Goal: Task Accomplishment & Management: Use online tool/utility

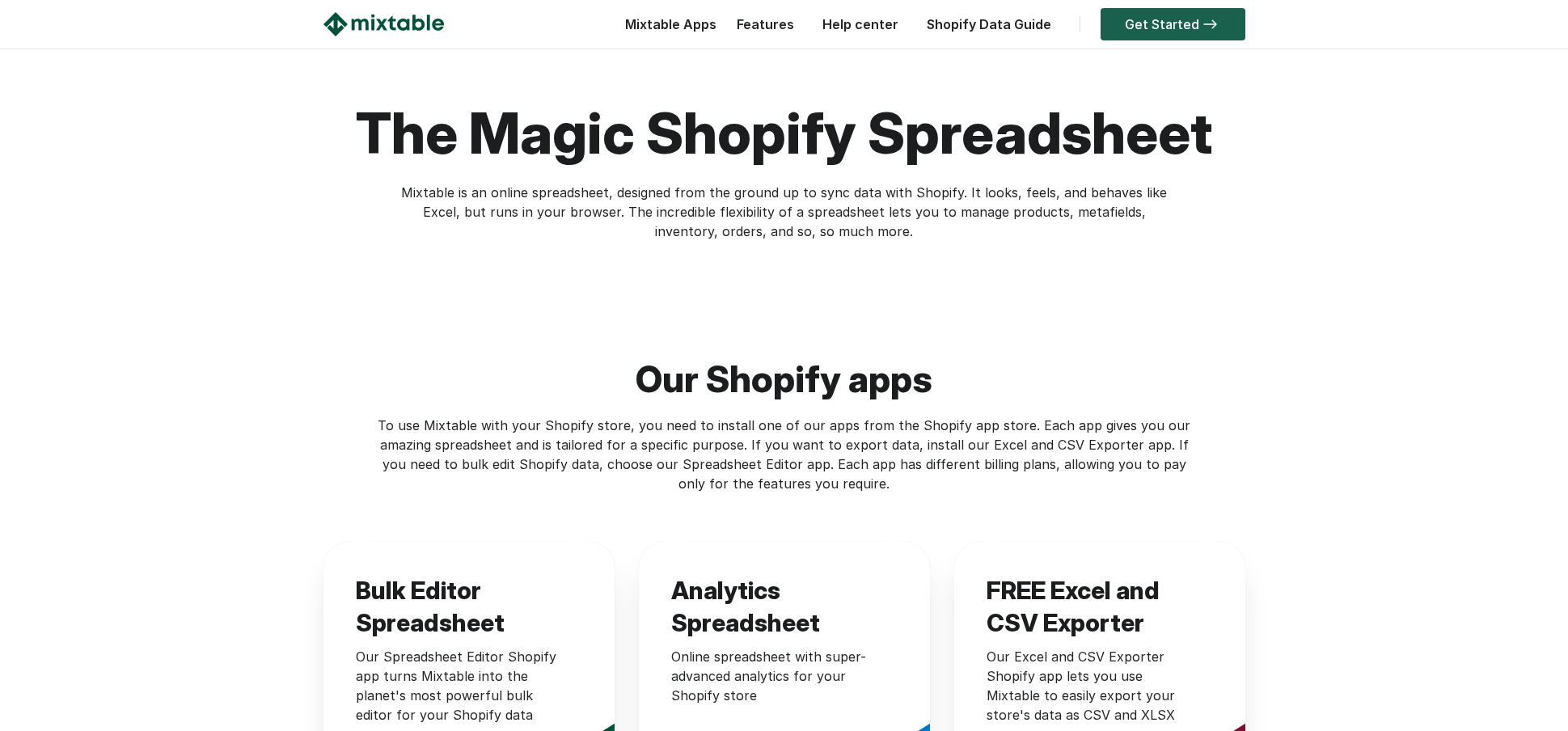
click at [1143, 23] on link "Get Started" at bounding box center [1172, 24] width 145 height 32
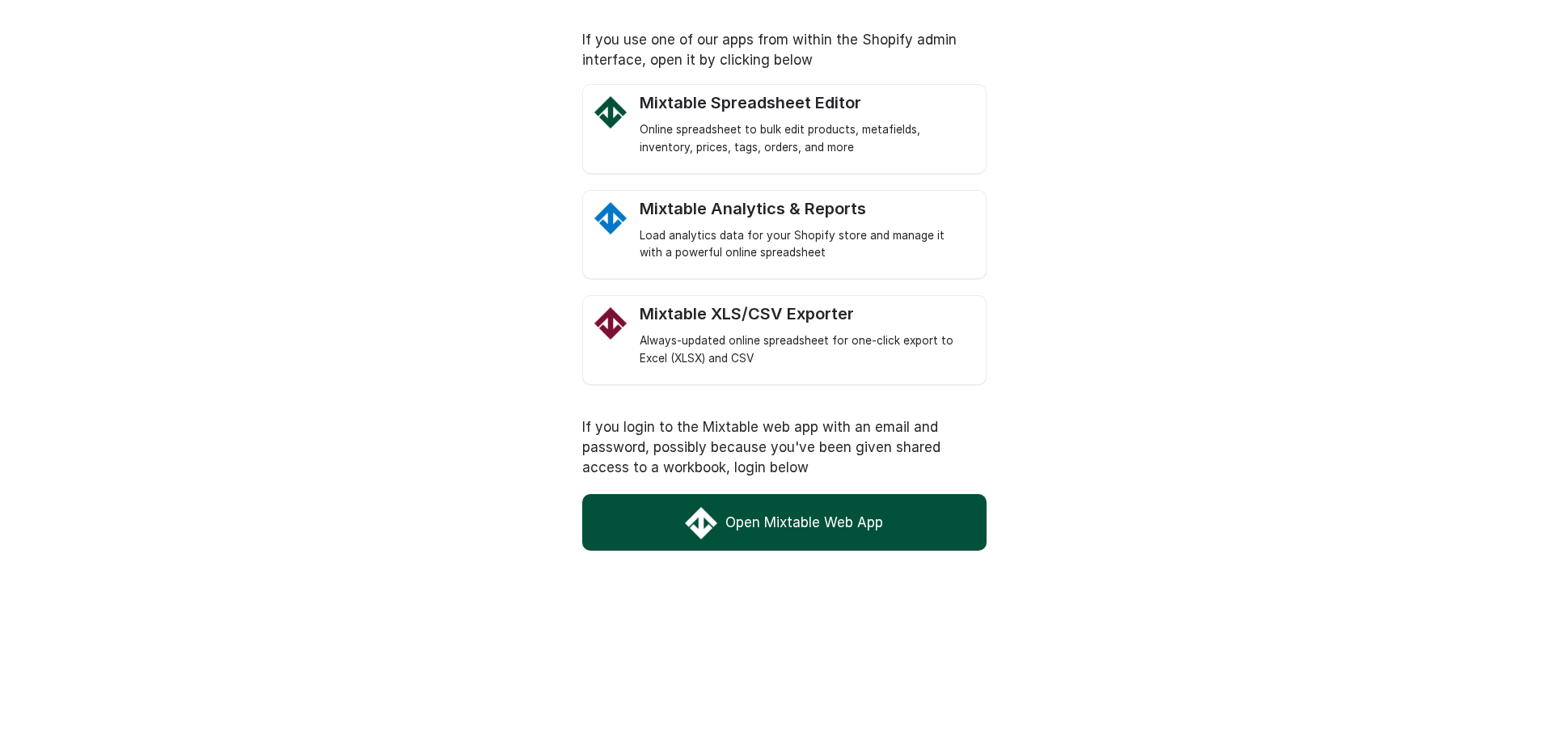
click at [782, 520] on link "Open Mixtable Web App" at bounding box center [785, 522] width 405 height 57
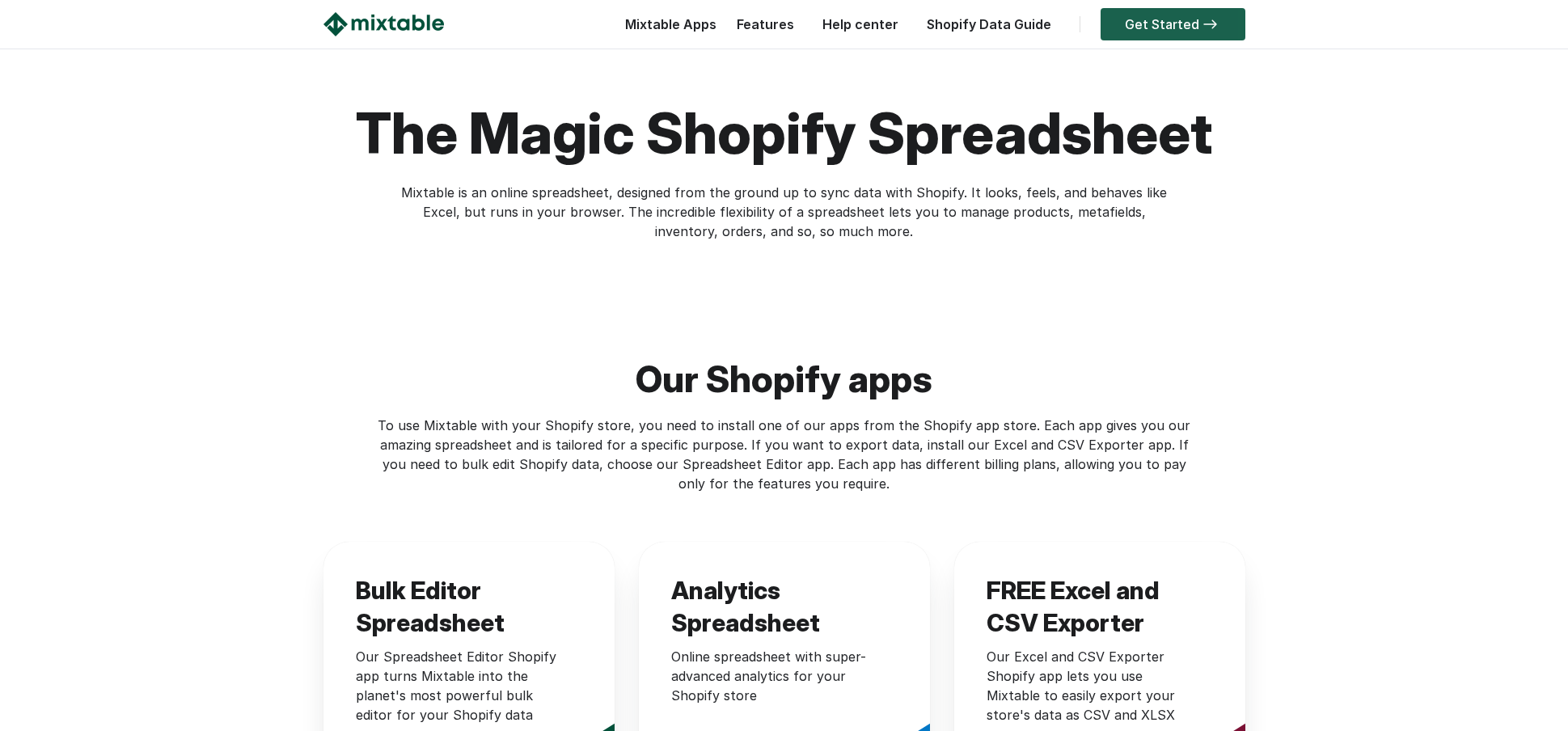
scroll to position [0, 1]
click at [1157, 26] on link "Get Started" at bounding box center [1172, 24] width 145 height 32
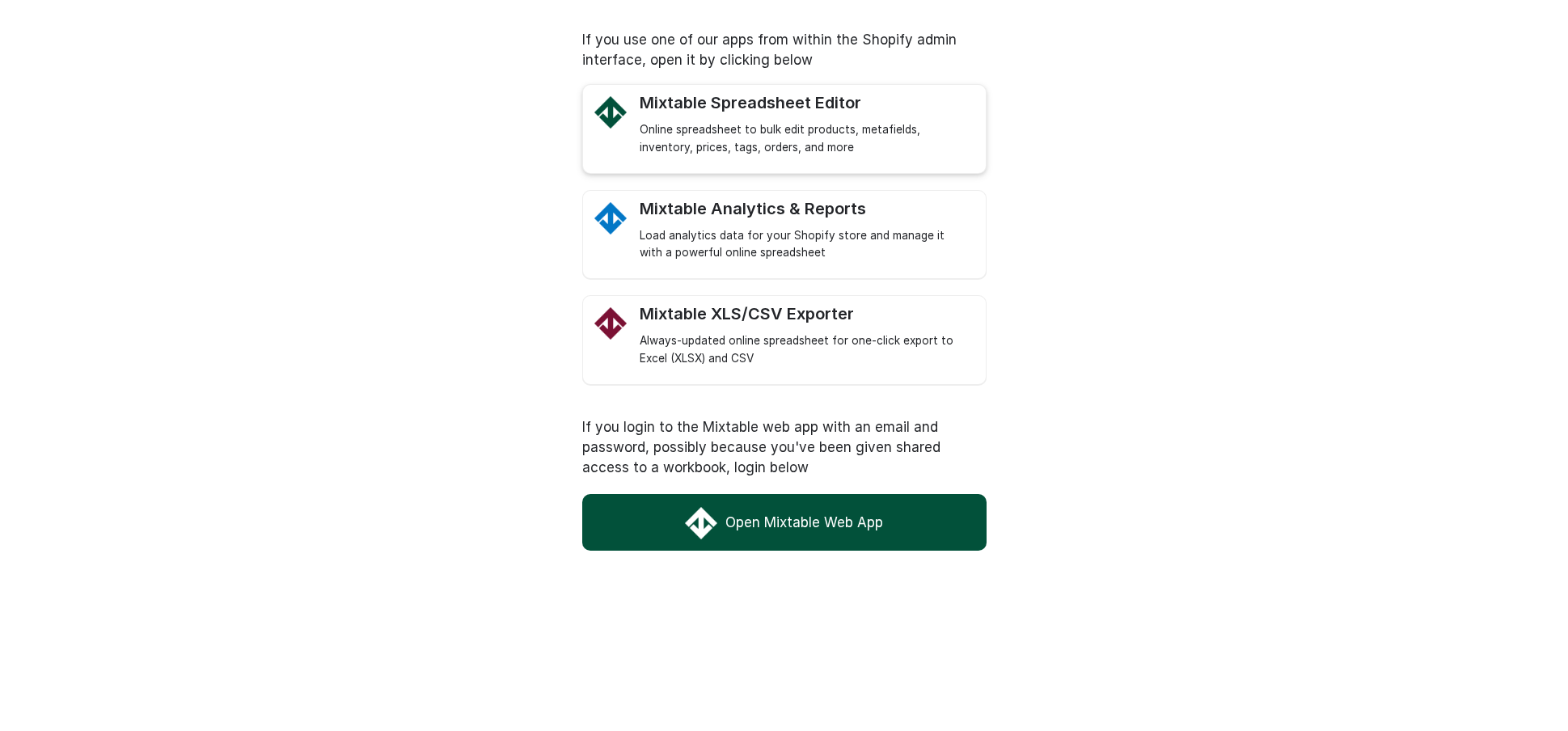
click at [715, 128] on div "Online spreadsheet to bulk edit products, metafields, inventory, prices, tags, …" at bounding box center [804, 139] width 330 height 36
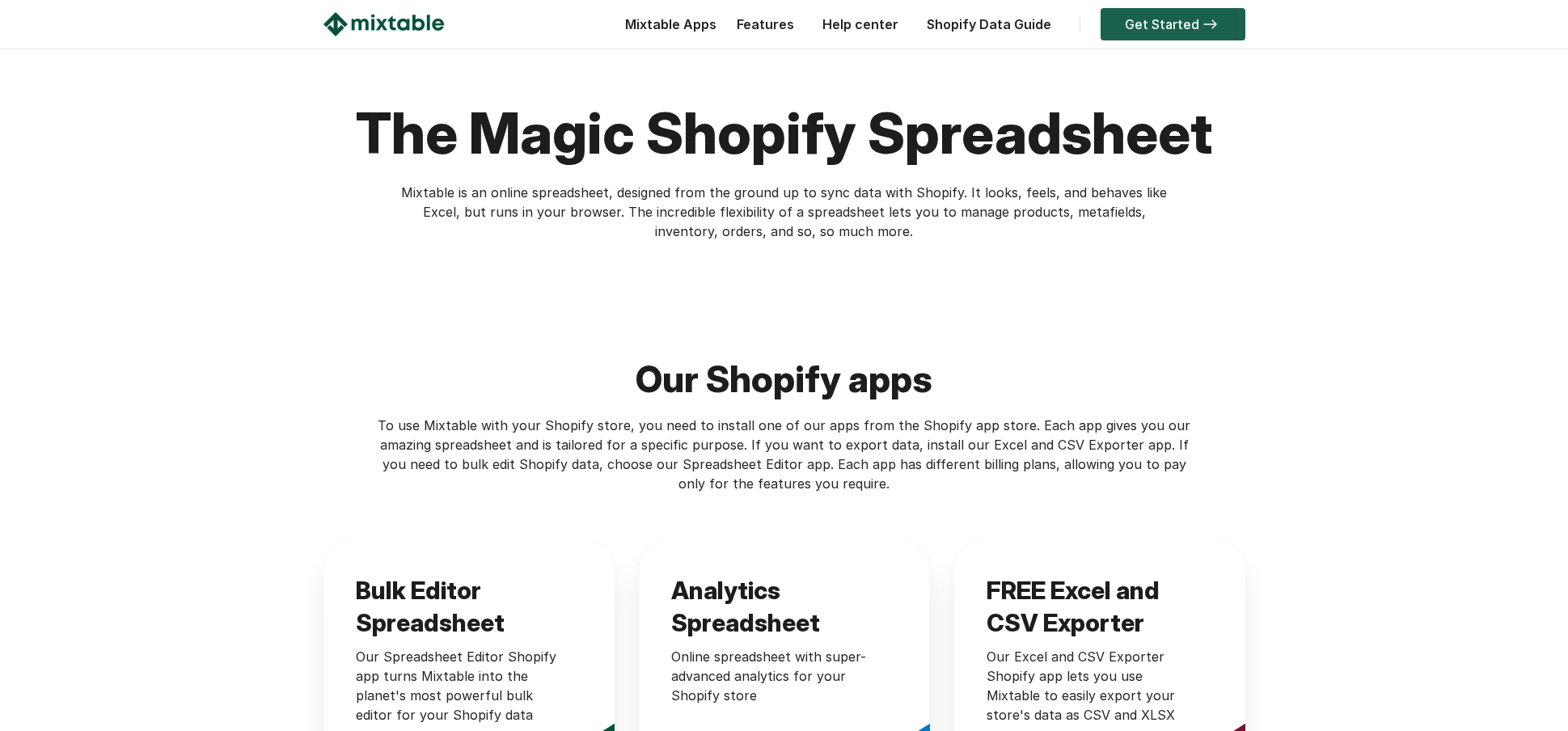
click at [1167, 26] on link "Get Started" at bounding box center [1172, 24] width 145 height 32
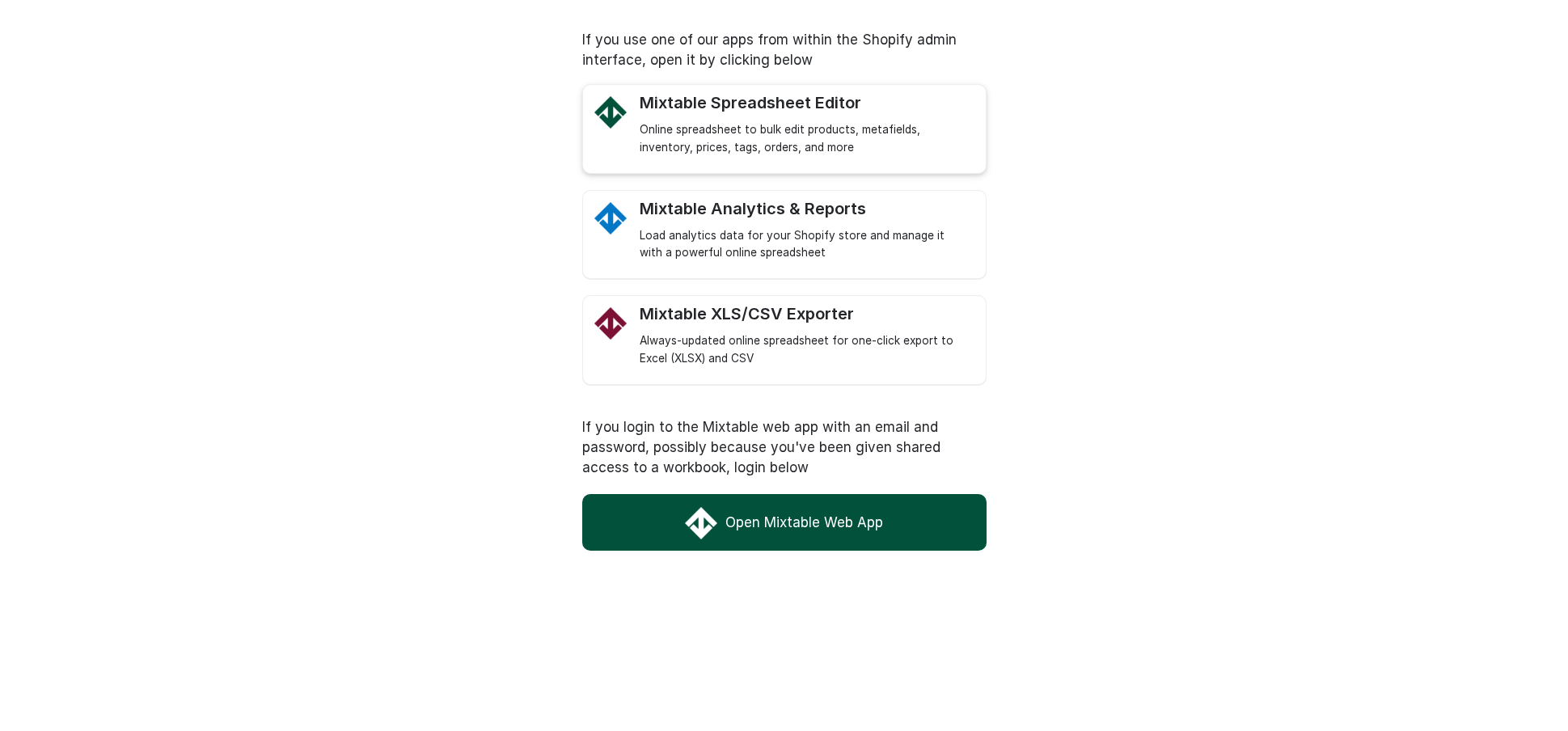
click at [733, 115] on link "Mixtable Spreadsheet Editor Online spreadsheet to bulk edit products, metafield…" at bounding box center [804, 125] width 330 height 64
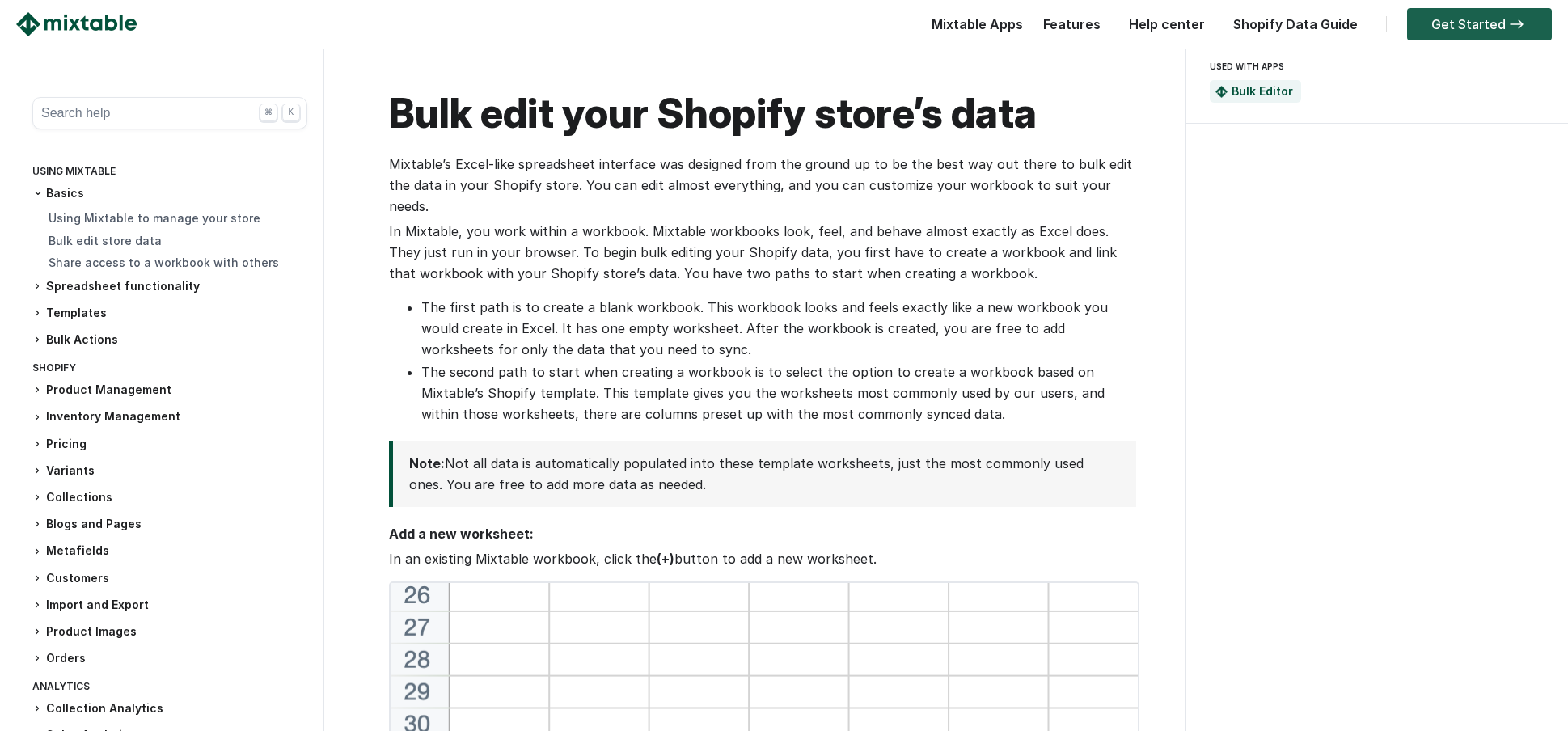
click at [1466, 26] on link "Get Started" at bounding box center [1479, 24] width 145 height 32
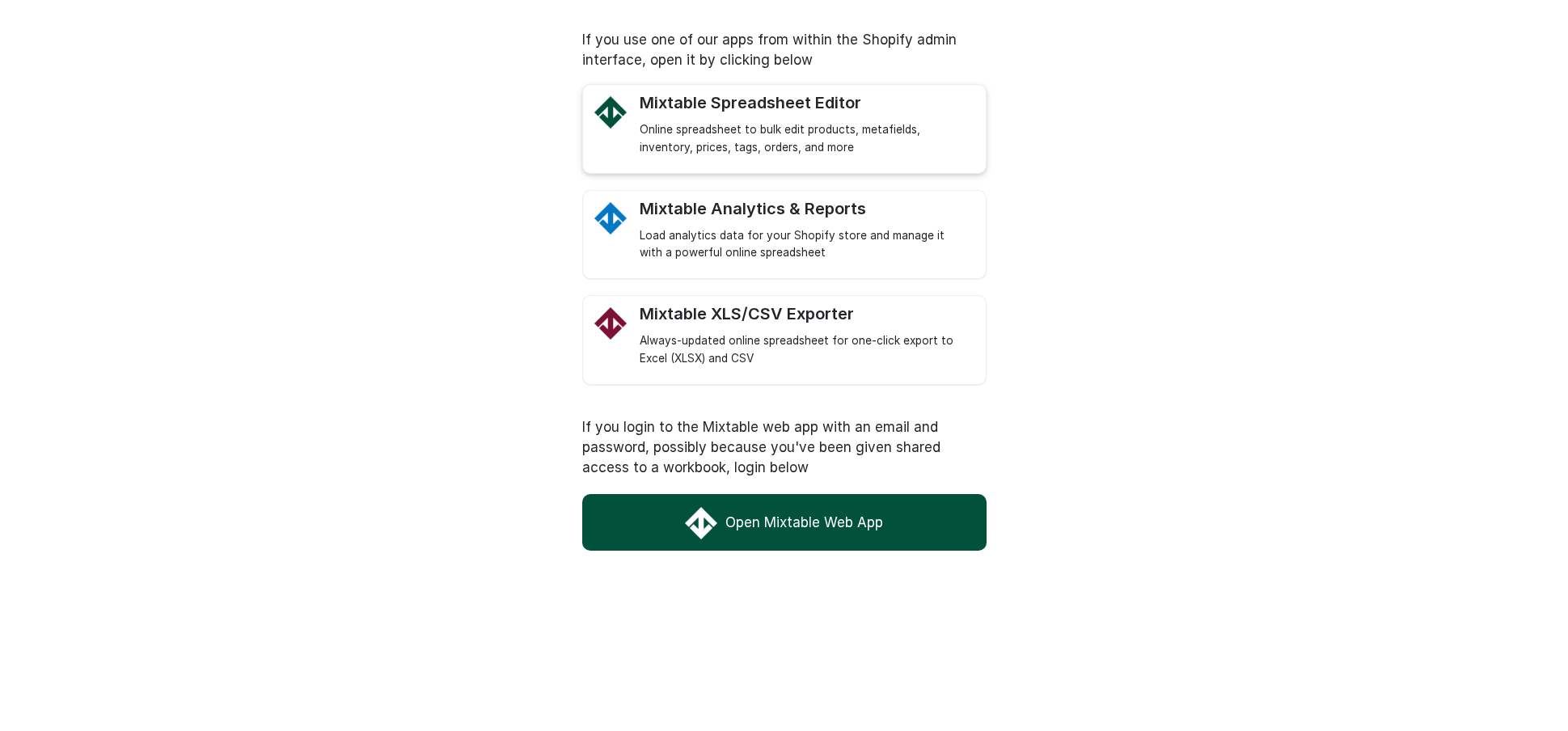
click at [759, 134] on div "Online spreadsheet to bulk edit products, metafields, inventory, prices, tags, …" at bounding box center [804, 139] width 330 height 36
